Goal: Check status: Check status

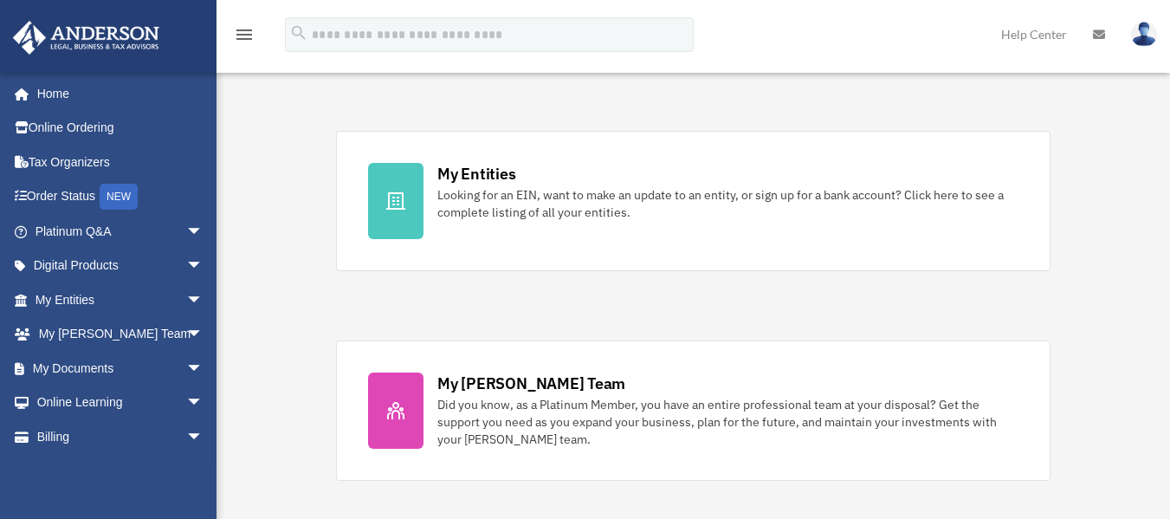
scroll to position [527, 0]
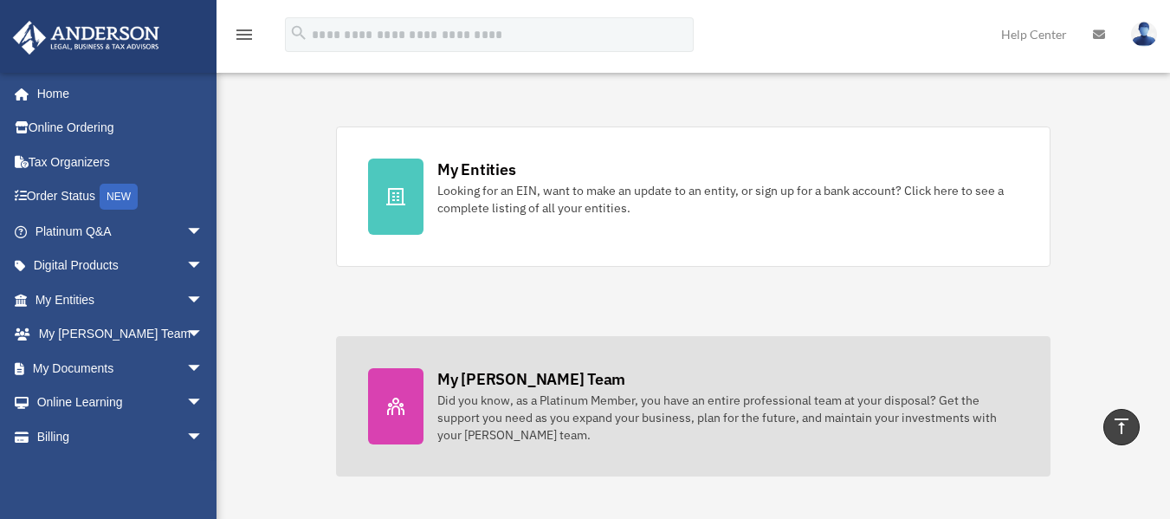
click at [526, 404] on div "Did you know, as a Platinum Member, you have an entire professional team at you…" at bounding box center [727, 418] width 581 height 52
click at [478, 399] on div "Did you know, as a Platinum Member, you have an entire professional team at you…" at bounding box center [727, 418] width 581 height 52
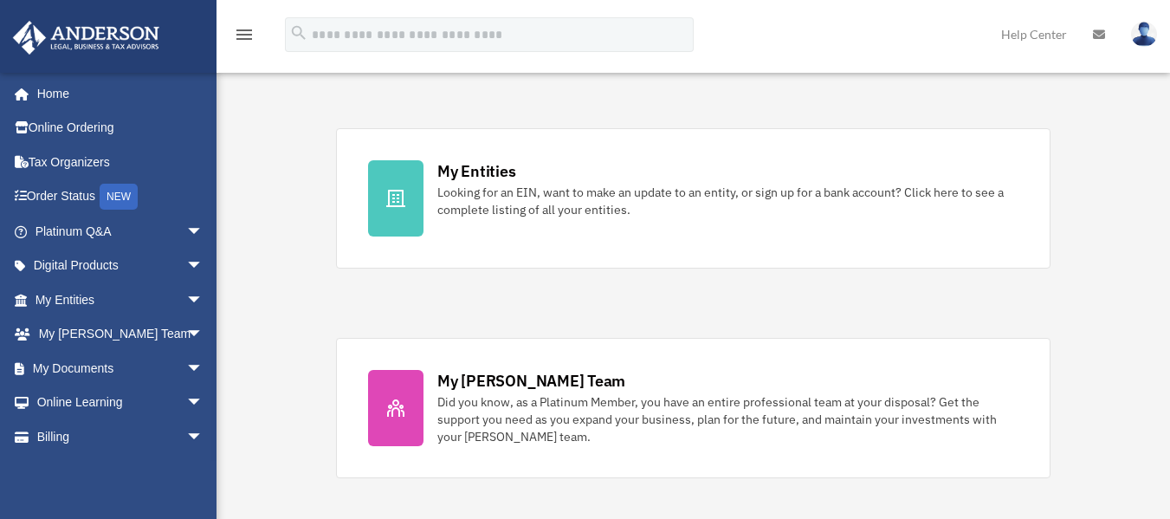
scroll to position [522, 0]
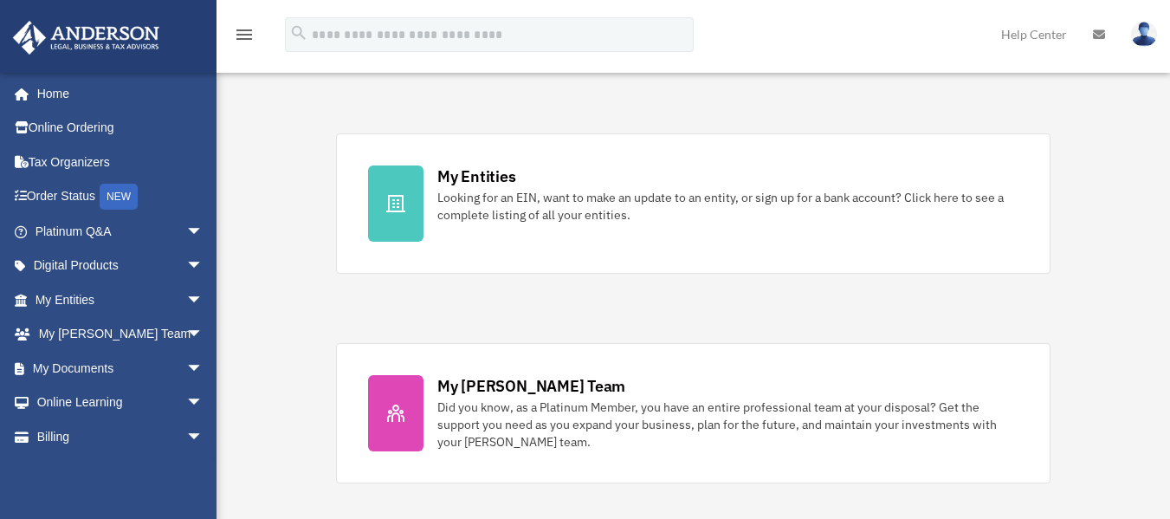
scroll to position [527, 0]
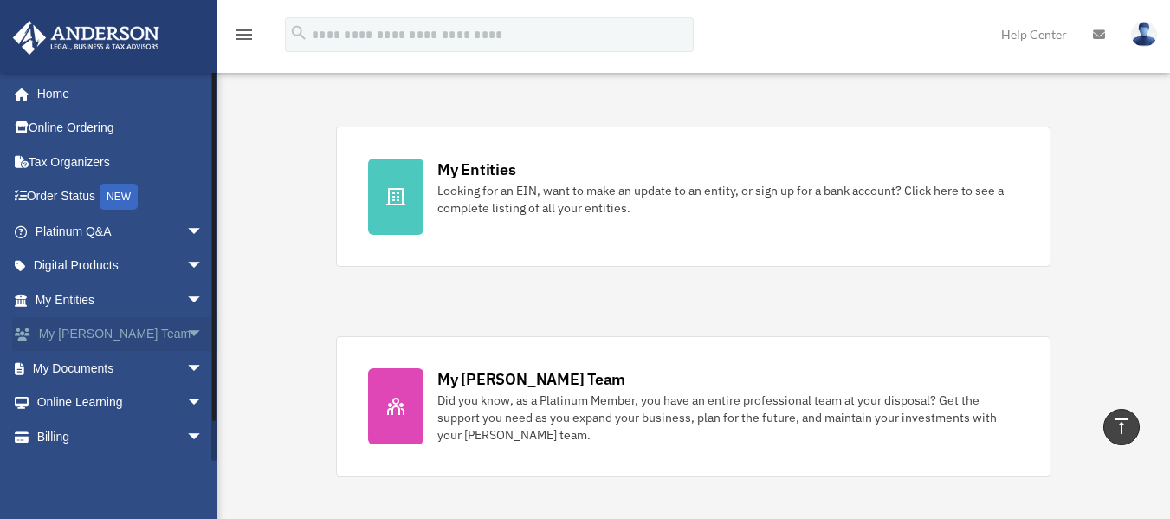
click at [186, 323] on span "arrow_drop_down" at bounding box center [203, 335] width 35 height 36
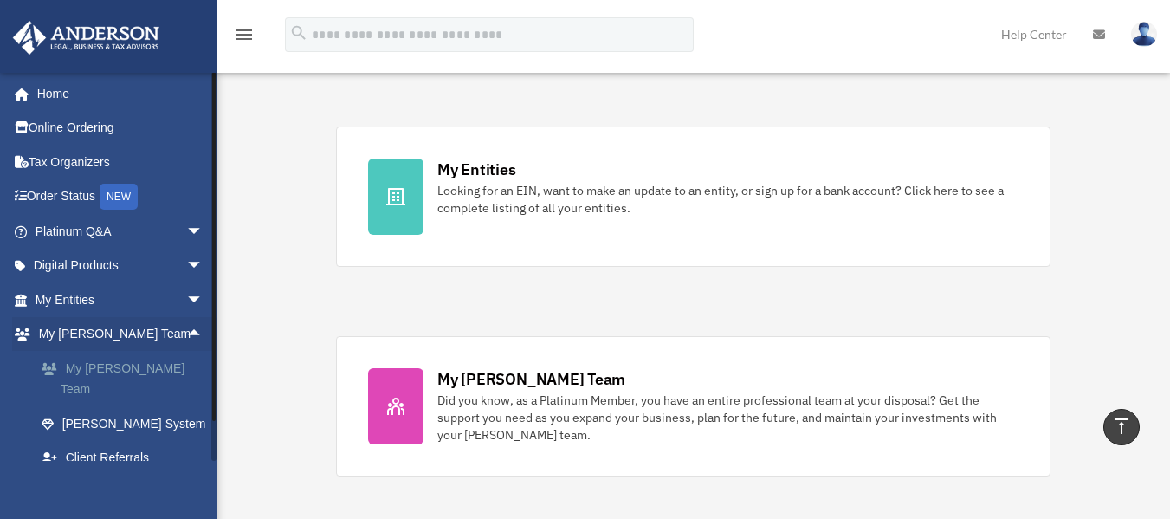
click at [151, 361] on link "My [PERSON_NAME] Team" at bounding box center [126, 378] width 205 height 55
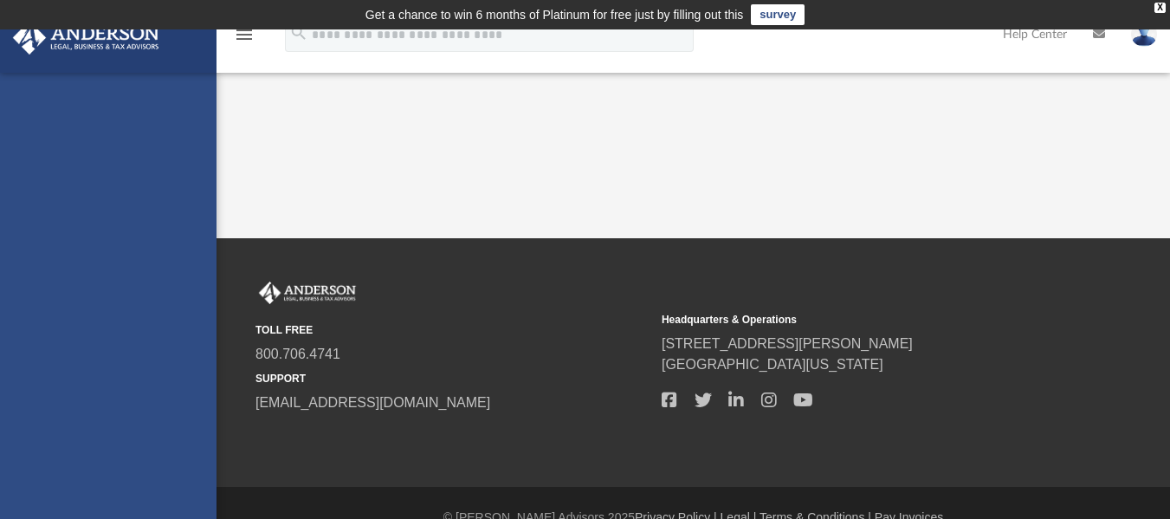
click at [83, 87] on div "[EMAIL_ADDRESS][DOMAIN_NAME] Sign Out [EMAIL_ADDRESS][DOMAIN_NAME] Home Online …" at bounding box center [108, 331] width 217 height 519
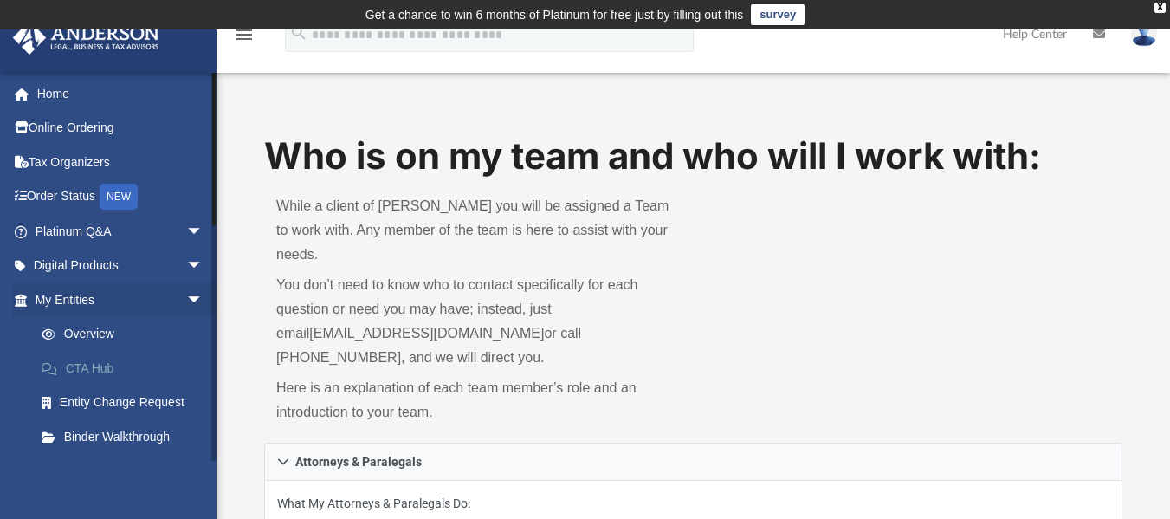
click at [87, 362] on link "CTA Hub" at bounding box center [126, 368] width 205 height 35
click at [85, 366] on link "CTA Hub" at bounding box center [126, 368] width 205 height 35
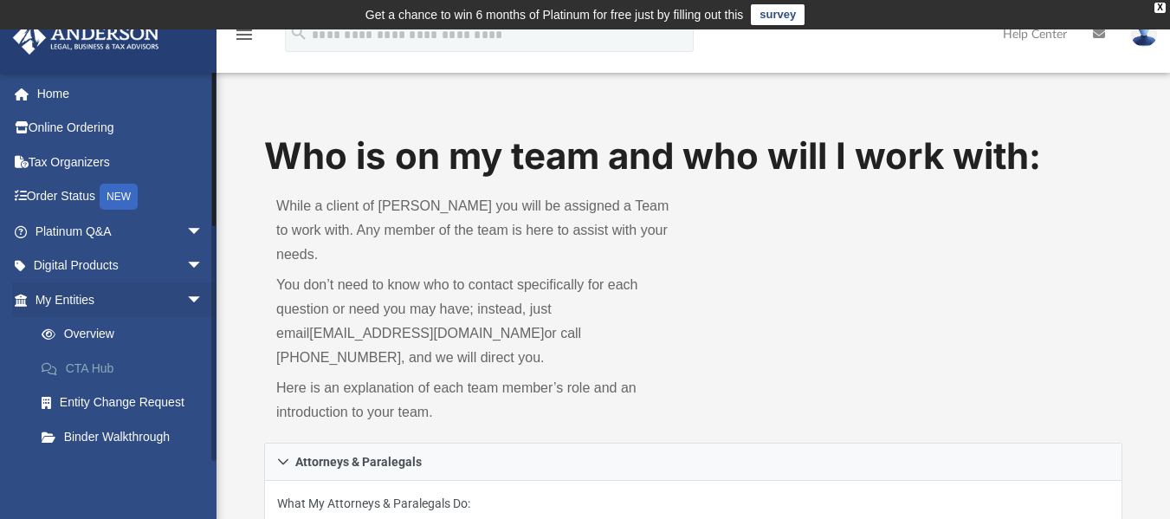
click at [85, 366] on link "CTA Hub" at bounding box center [126, 368] width 205 height 35
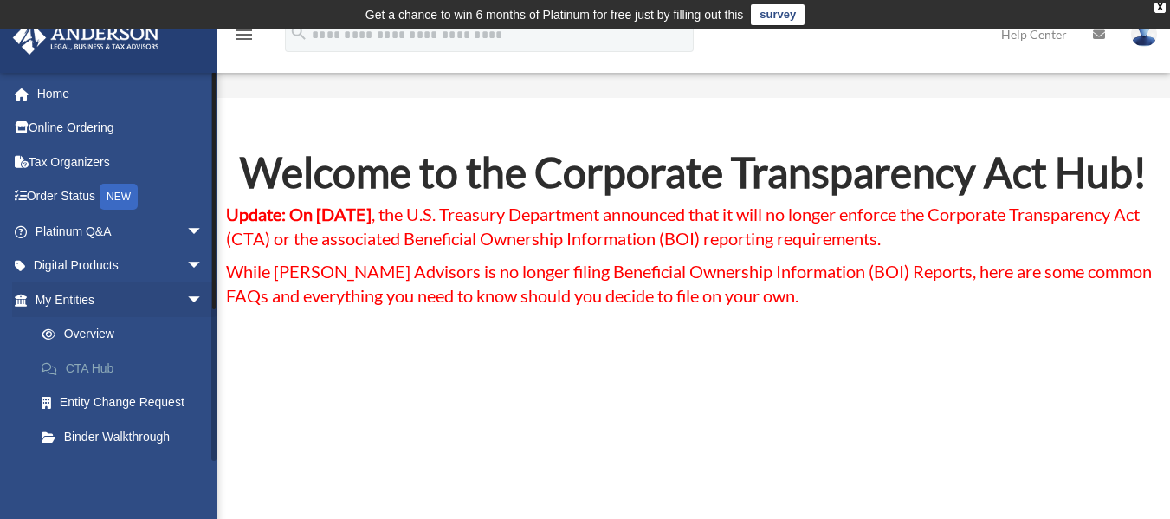
click at [90, 374] on link "CTA Hub" at bounding box center [126, 368] width 205 height 35
click at [50, 194] on link "Order Status NEW" at bounding box center [120, 197] width 217 height 36
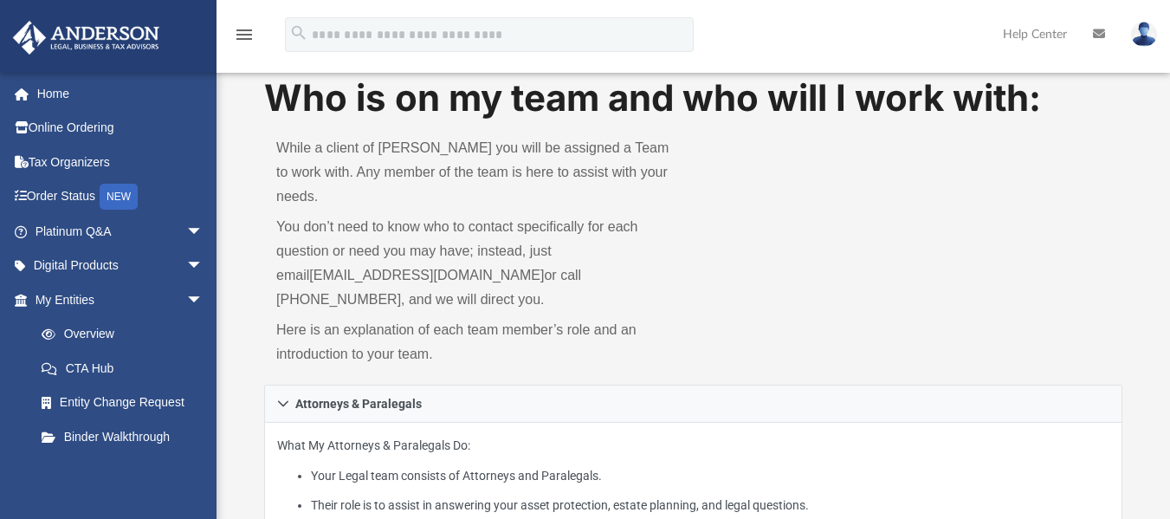
scroll to position [62, 0]
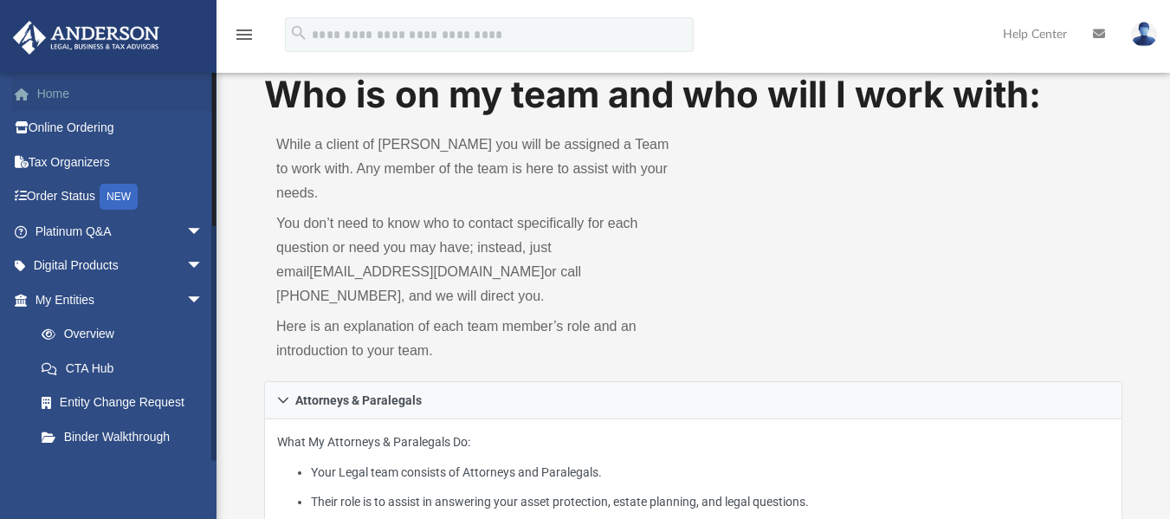
click at [55, 93] on link "Home" at bounding box center [120, 93] width 217 height 35
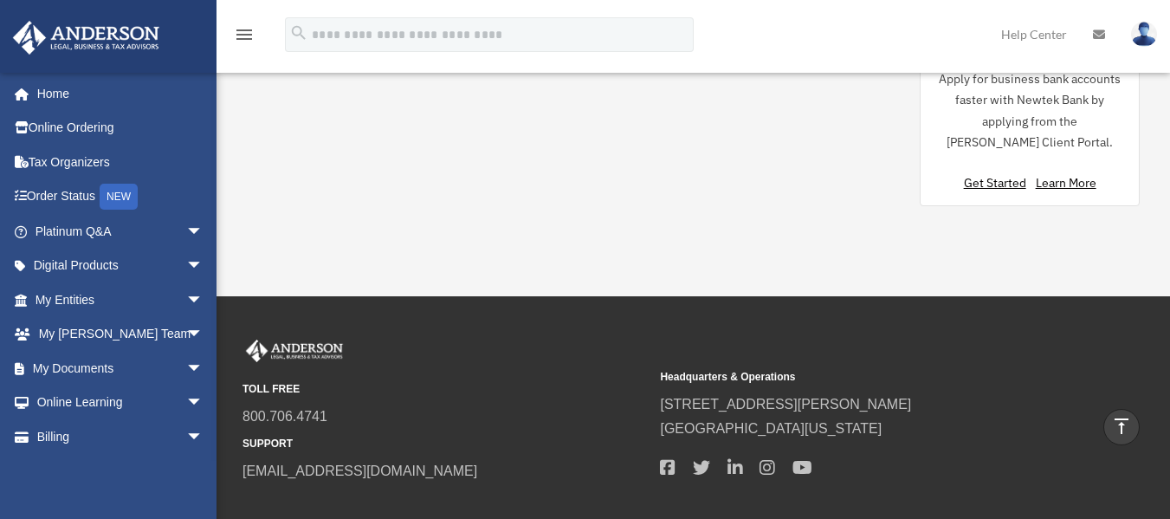
scroll to position [1910, 0]
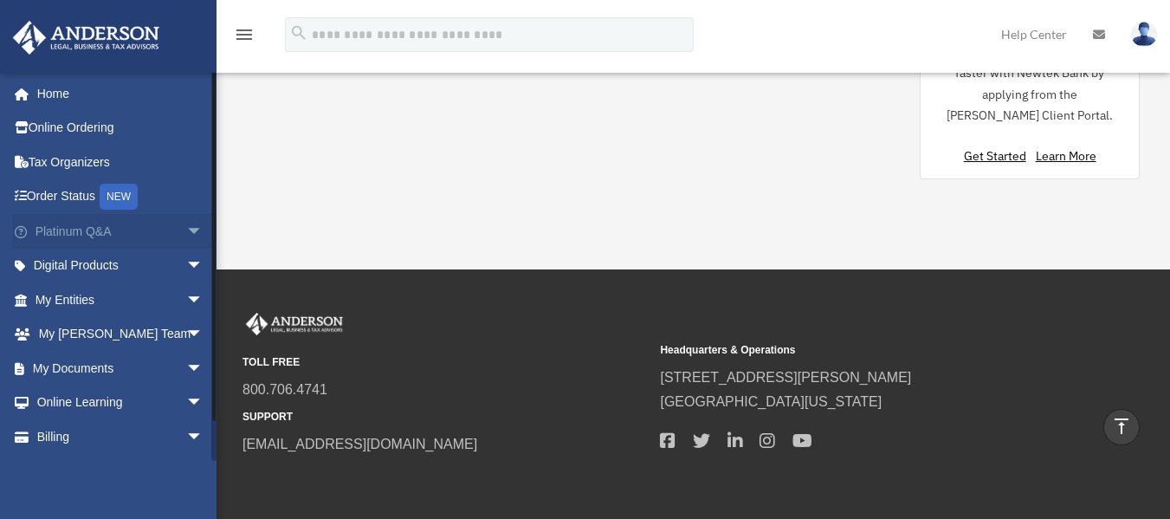
click at [65, 227] on link "Platinum Q&A arrow_drop_down" at bounding box center [120, 231] width 217 height 35
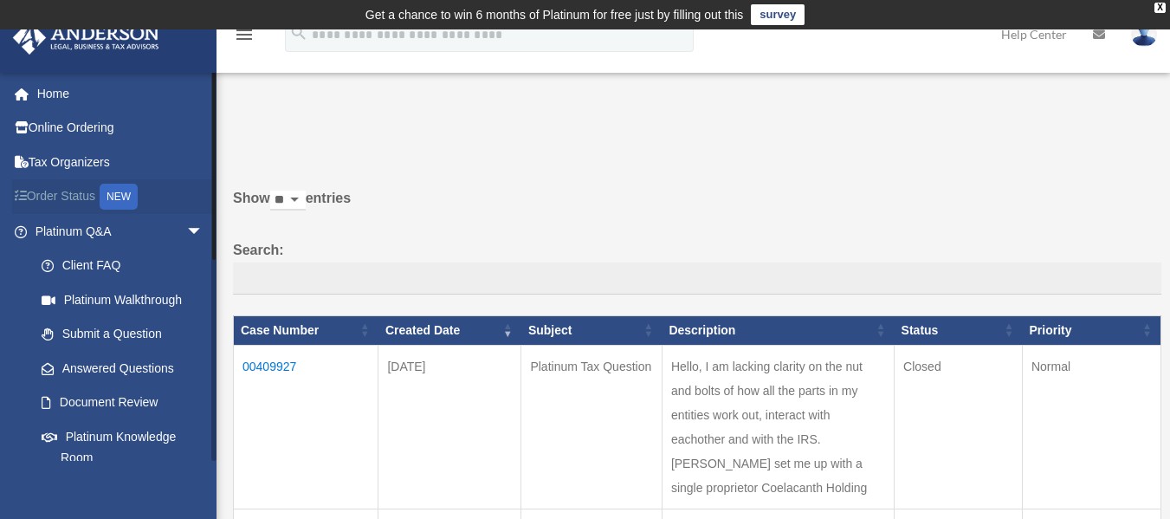
click at [24, 195] on icon at bounding box center [25, 196] width 3 height 12
click at [47, 191] on link "Order Status NEW" at bounding box center [120, 197] width 217 height 36
click at [95, 137] on link "Online Ordering" at bounding box center [120, 128] width 217 height 35
click at [89, 129] on link "Online Ordering" at bounding box center [120, 128] width 217 height 35
click at [89, 128] on link "Online Ordering" at bounding box center [120, 128] width 217 height 35
